Goal: Navigation & Orientation: Find specific page/section

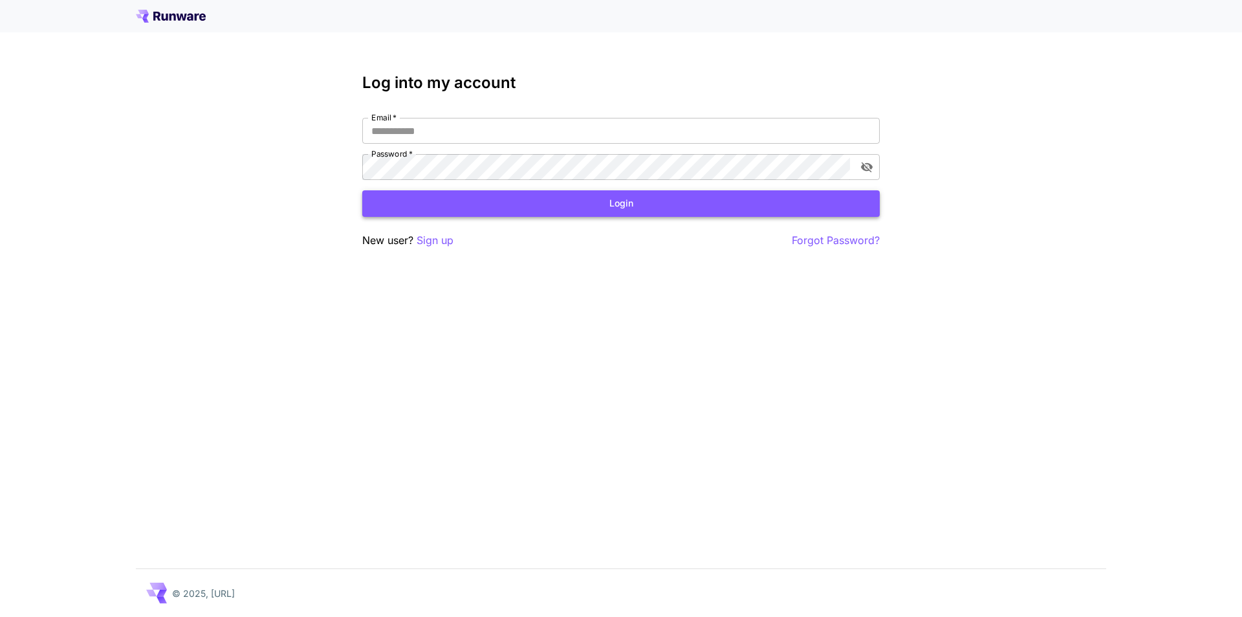
type input "**********"
click at [532, 202] on button "Login" at bounding box center [621, 203] width 518 height 27
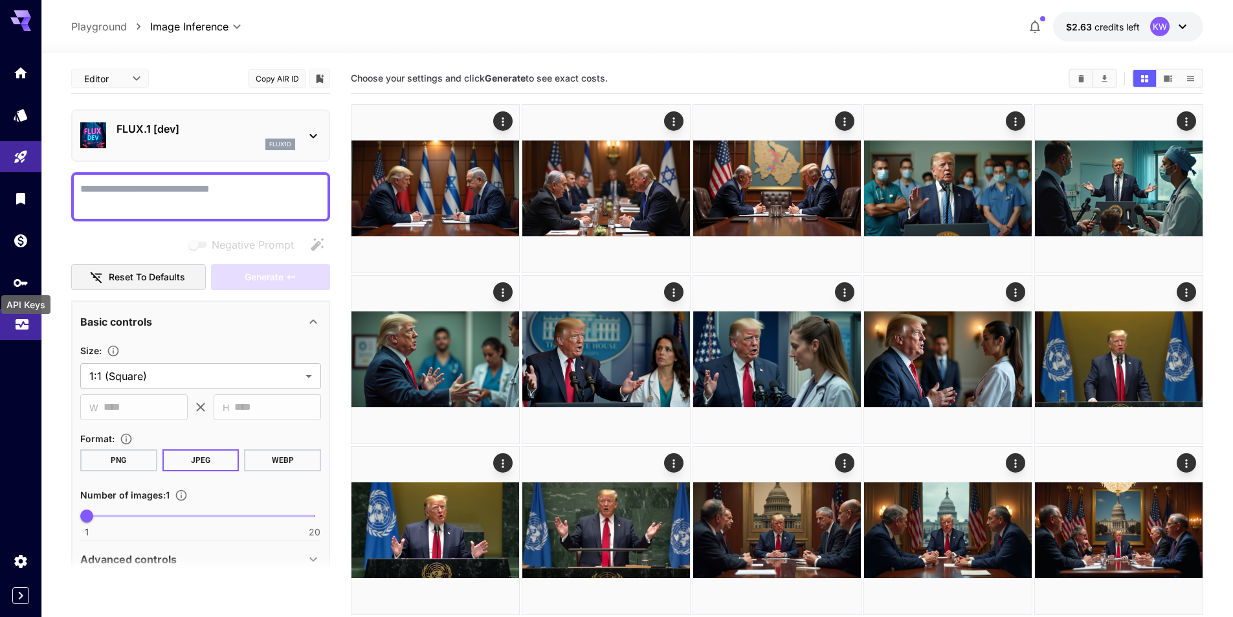
click at [24, 327] on icon "Usage" at bounding box center [22, 321] width 16 height 16
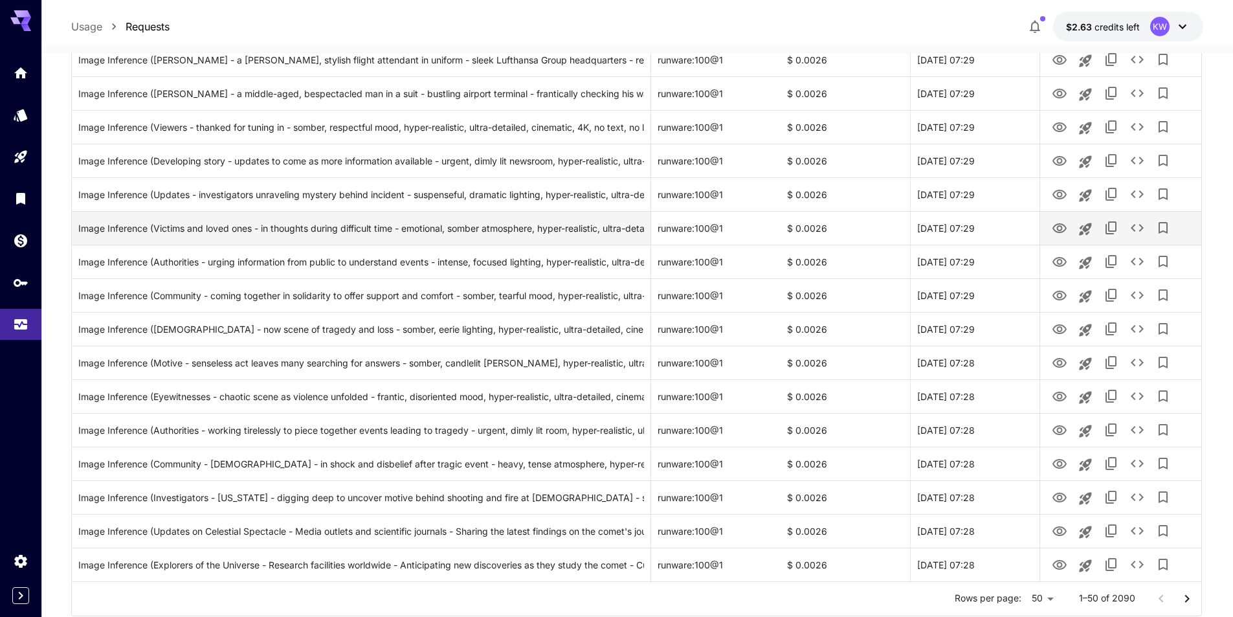
scroll to position [1394, 0]
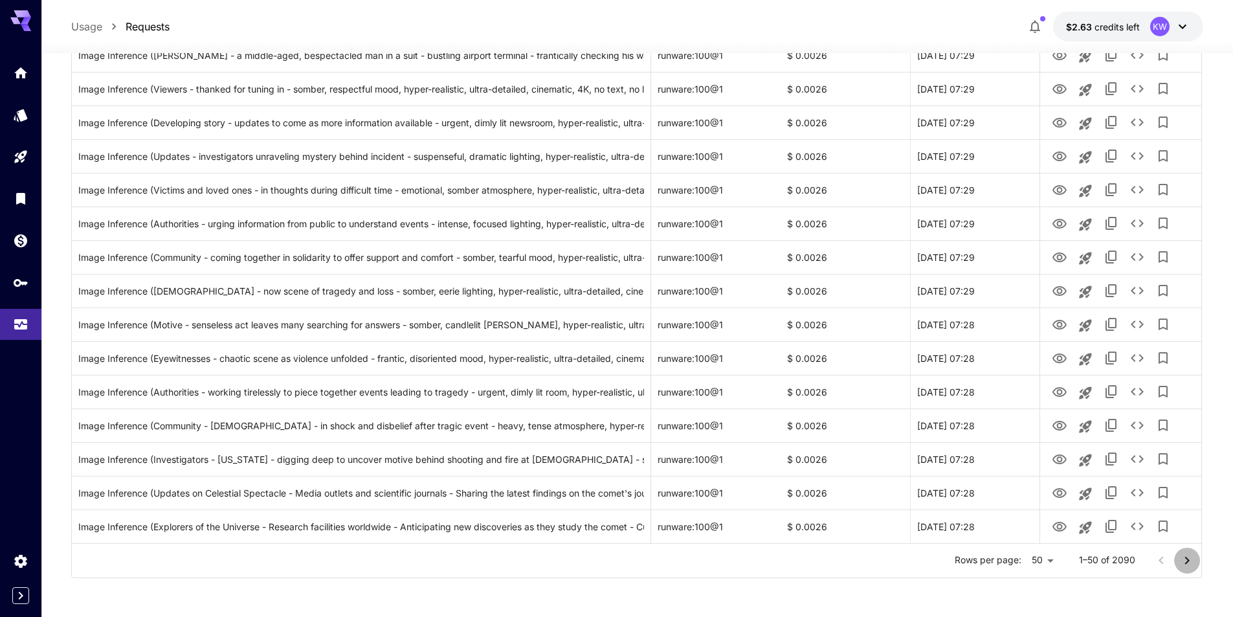
click at [1184, 554] on icon "Go to next page" at bounding box center [1187, 561] width 16 height 16
click at [1181, 561] on icon "Go to next page" at bounding box center [1187, 561] width 16 height 16
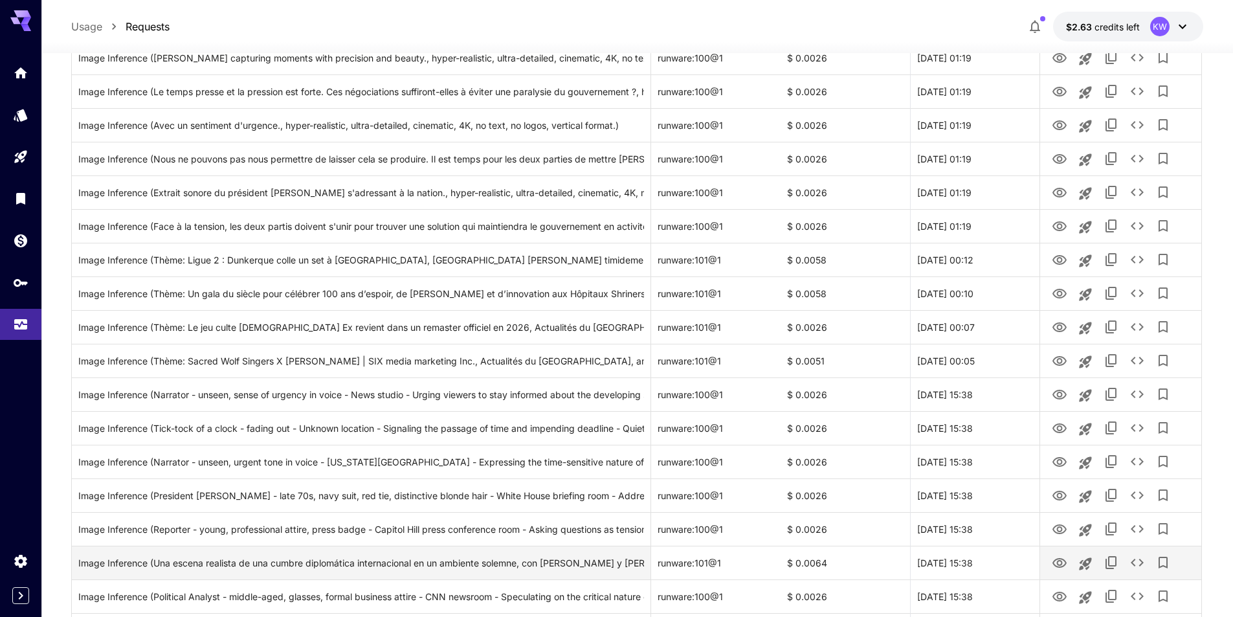
scroll to position [563, 0]
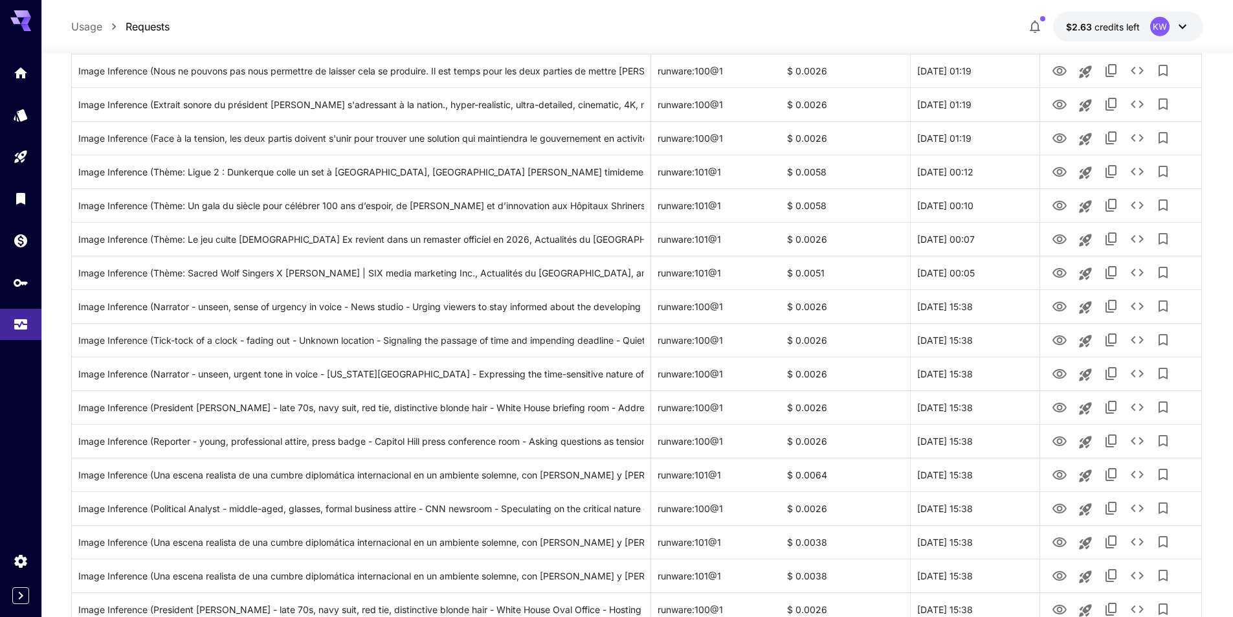
scroll to position [682, 0]
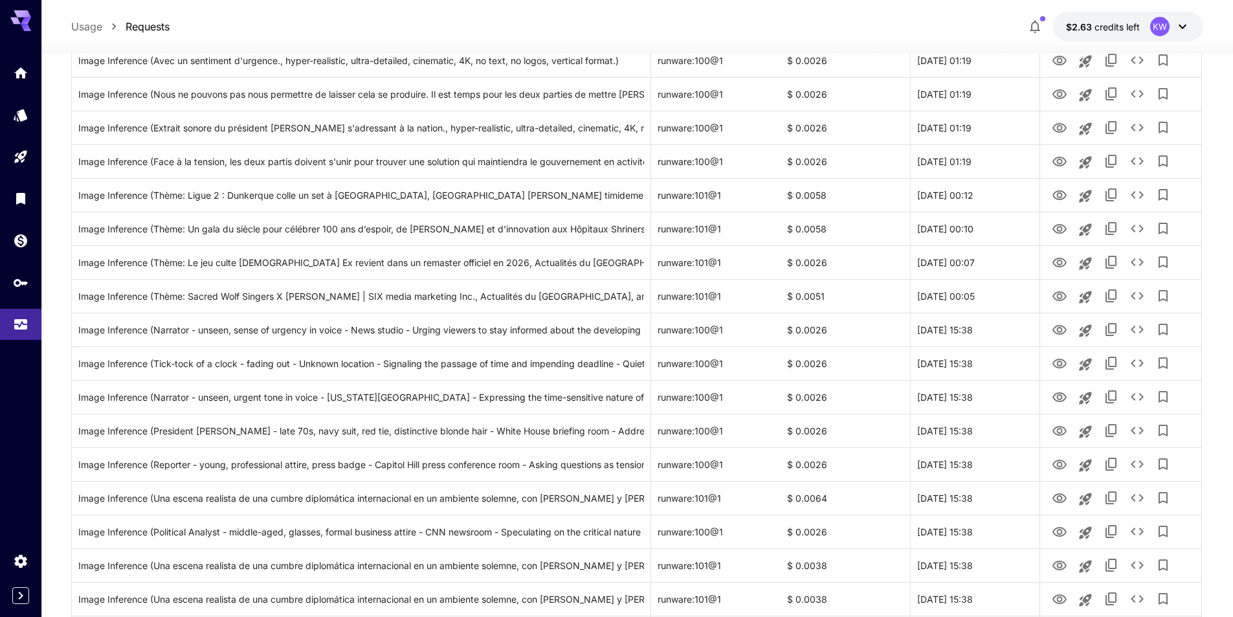
drag, startPoint x: 82, startPoint y: 21, endPoint x: 171, endPoint y: 50, distance: 93.7
click at [82, 21] on p "Usage" at bounding box center [86, 27] width 31 height 16
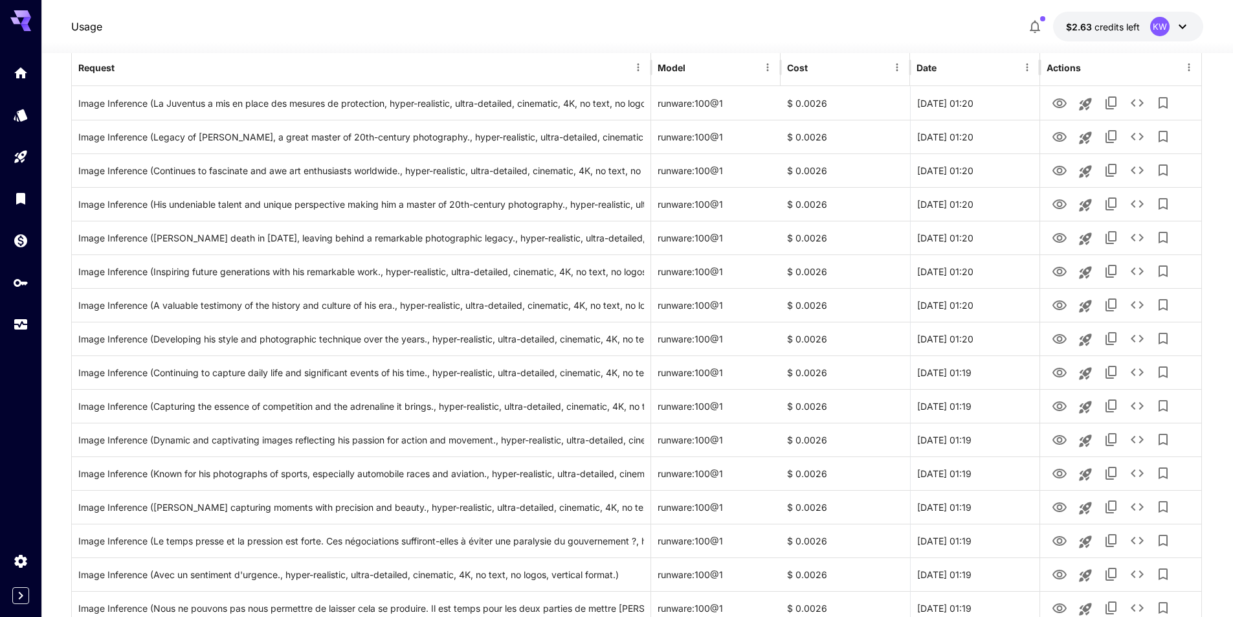
scroll to position [35, 0]
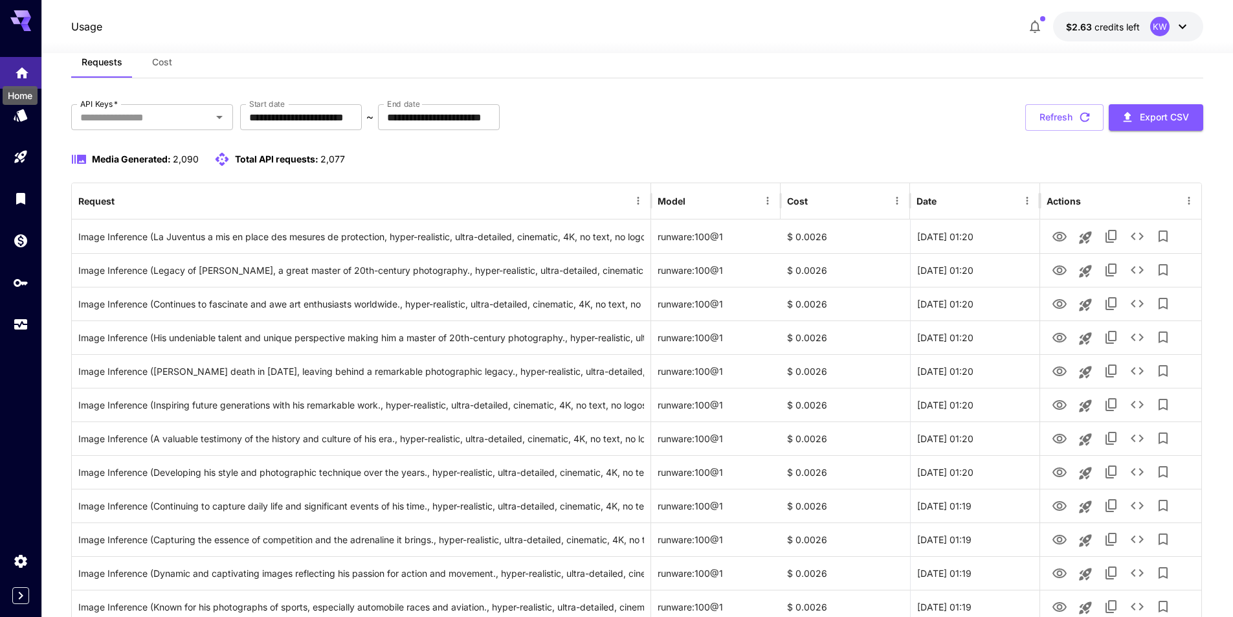
click at [21, 68] on icon "Home" at bounding box center [22, 68] width 13 height 11
